Goal: Information Seeking & Learning: Learn about a topic

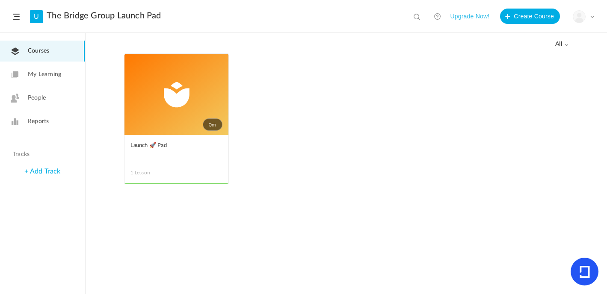
click at [583, 20] on img at bounding box center [579, 17] width 12 height 12
click at [539, 35] on link "My Profile" at bounding box center [553, 38] width 80 height 16
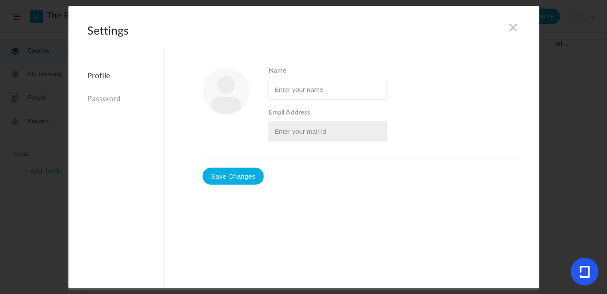
type input "[PERSON_NAME]"
type input "[EMAIL_ADDRESS][DOMAIN_NAME]"
click at [511, 34] on h2 "Settings" at bounding box center [303, 37] width 433 height 24
click at [511, 21] on div "Settings Profile Password Name Email Address" at bounding box center [303, 147] width 470 height 282
click at [508, 31] on span at bounding box center [512, 27] width 9 height 9
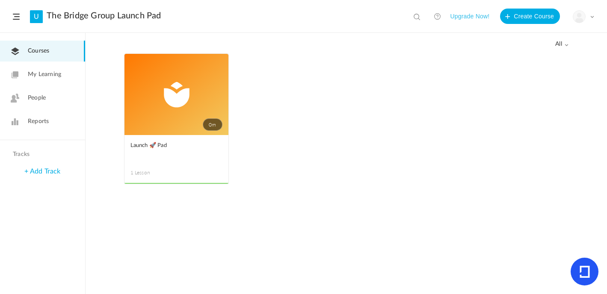
click at [44, 72] on span "My Learning" at bounding box center [44, 74] width 33 height 9
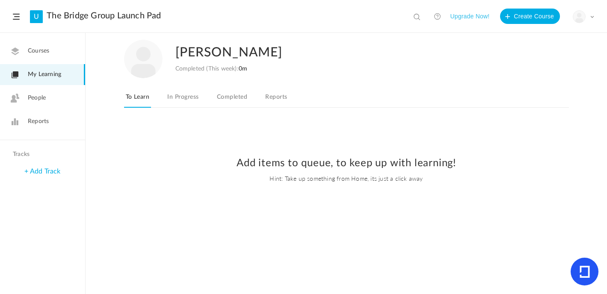
click at [34, 95] on span "People" at bounding box center [37, 98] width 18 height 9
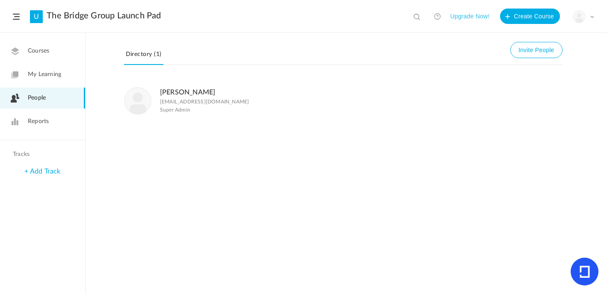
click at [32, 117] on span "Reports" at bounding box center [38, 121] width 21 height 9
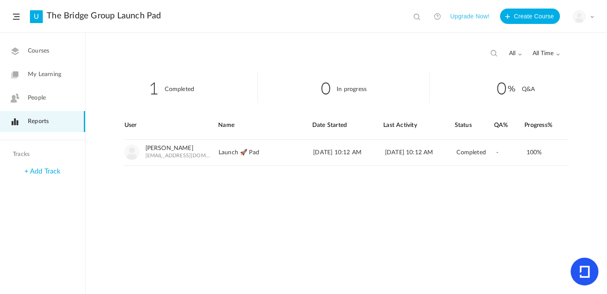
click at [44, 50] on span "Courses" at bounding box center [38, 51] width 21 height 9
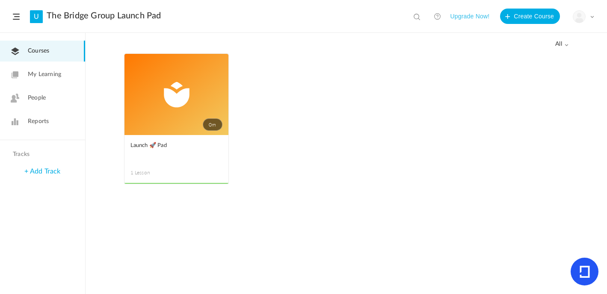
click at [191, 86] on link "0m" at bounding box center [176, 94] width 104 height 81
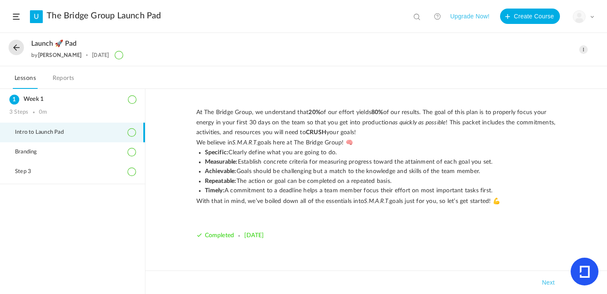
click at [317, 144] on p "We believe in S.M.A.R.T. goals here at The Bridge Group! 🧠" at bounding box center [376, 142] width 360 height 10
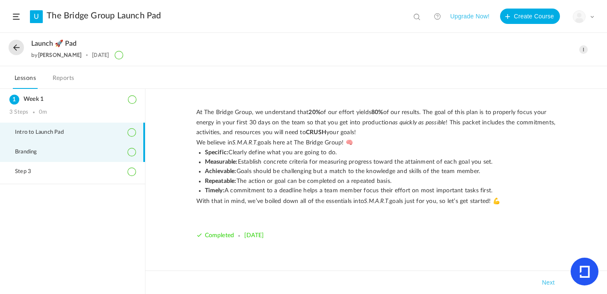
click at [42, 151] on span "Branding" at bounding box center [31, 152] width 33 height 7
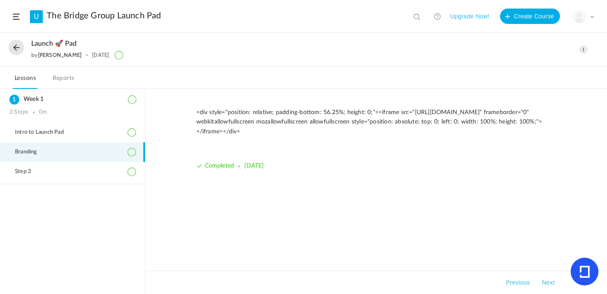
click at [239, 116] on p "<div style="position: relative; padding-bottom: 56.25%; height: 0;"><iframe src…" at bounding box center [376, 122] width 360 height 29
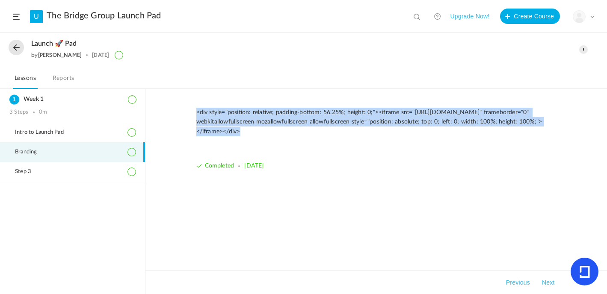
click at [239, 116] on p "<div style="position: relative; padding-bottom: 56.25%; height: 0;"><iframe src…" at bounding box center [376, 122] width 360 height 29
copy div "<div style="position: relative; padding-bottom: 56.25%; height: 0;"><iframe src…"
click at [245, 129] on p "<div style="position: relative; padding-bottom: 56.25%; height: 0;"><iframe src…" at bounding box center [376, 122] width 360 height 29
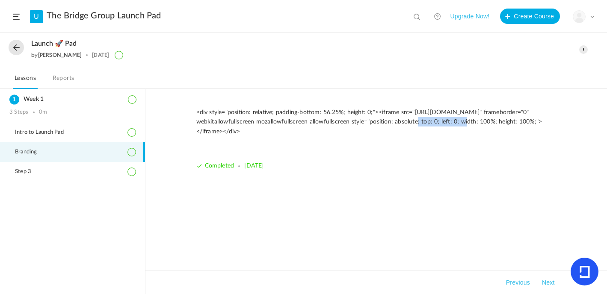
click at [245, 129] on p "<div style="position: relative; padding-bottom: 56.25%; height: 0;"><iframe src…" at bounding box center [376, 122] width 360 height 29
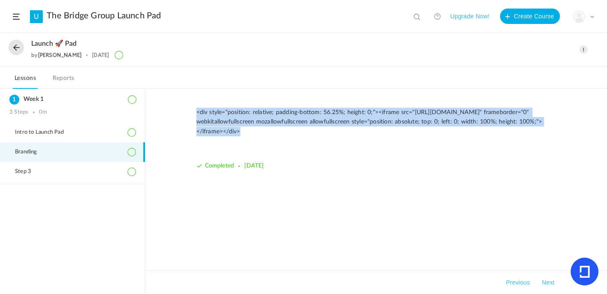
click at [245, 129] on p "<div style="position: relative; padding-bottom: 56.25%; height: 0;"><iframe src…" at bounding box center [376, 122] width 360 height 29
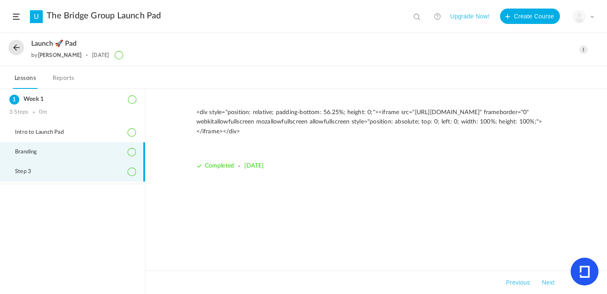
click at [30, 175] on li "Step 3" at bounding box center [72, 172] width 145 height 20
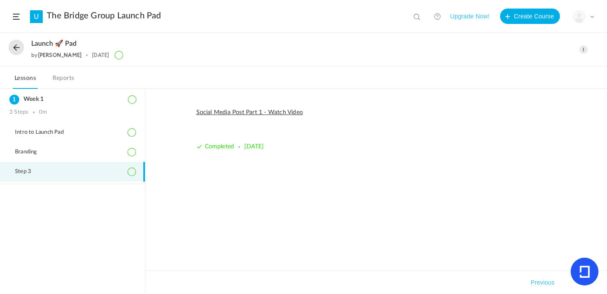
click at [256, 110] on link "Social Media Post Part 1 - Watch Video" at bounding box center [249, 112] width 107 height 6
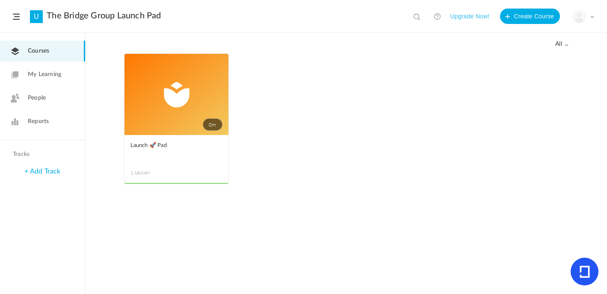
click at [14, 17] on span at bounding box center [16, 17] width 7 height 6
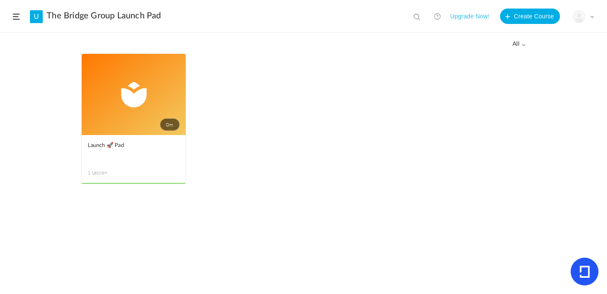
click at [14, 17] on span at bounding box center [16, 17] width 7 height 6
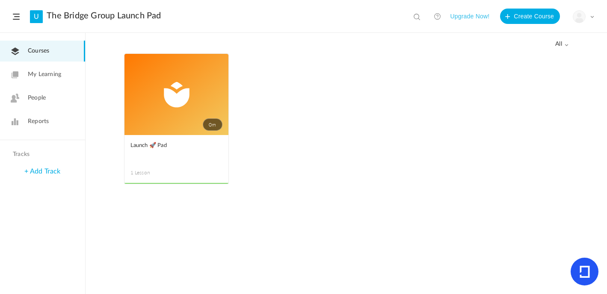
click at [111, 19] on link "The Bridge Group Launch Pad" at bounding box center [104, 16] width 114 height 10
click at [0, 0] on span at bounding box center [0, 0] width 0 height 0
click at [391, 149] on ul "0m Edit Delete Move to draft Launch 🚀 Pad 1 Lesson This course is no longer ava…" at bounding box center [346, 122] width 445 height 139
click at [562, 43] on span "all" at bounding box center [562, 44] width 14 height 7
click at [375, 131] on ul "0m Edit Delete Move to draft Launch 🚀 Pad 1 Lesson This course is no longer ava…" at bounding box center [346, 122] width 445 height 139
